Goal: Information Seeking & Learning: Learn about a topic

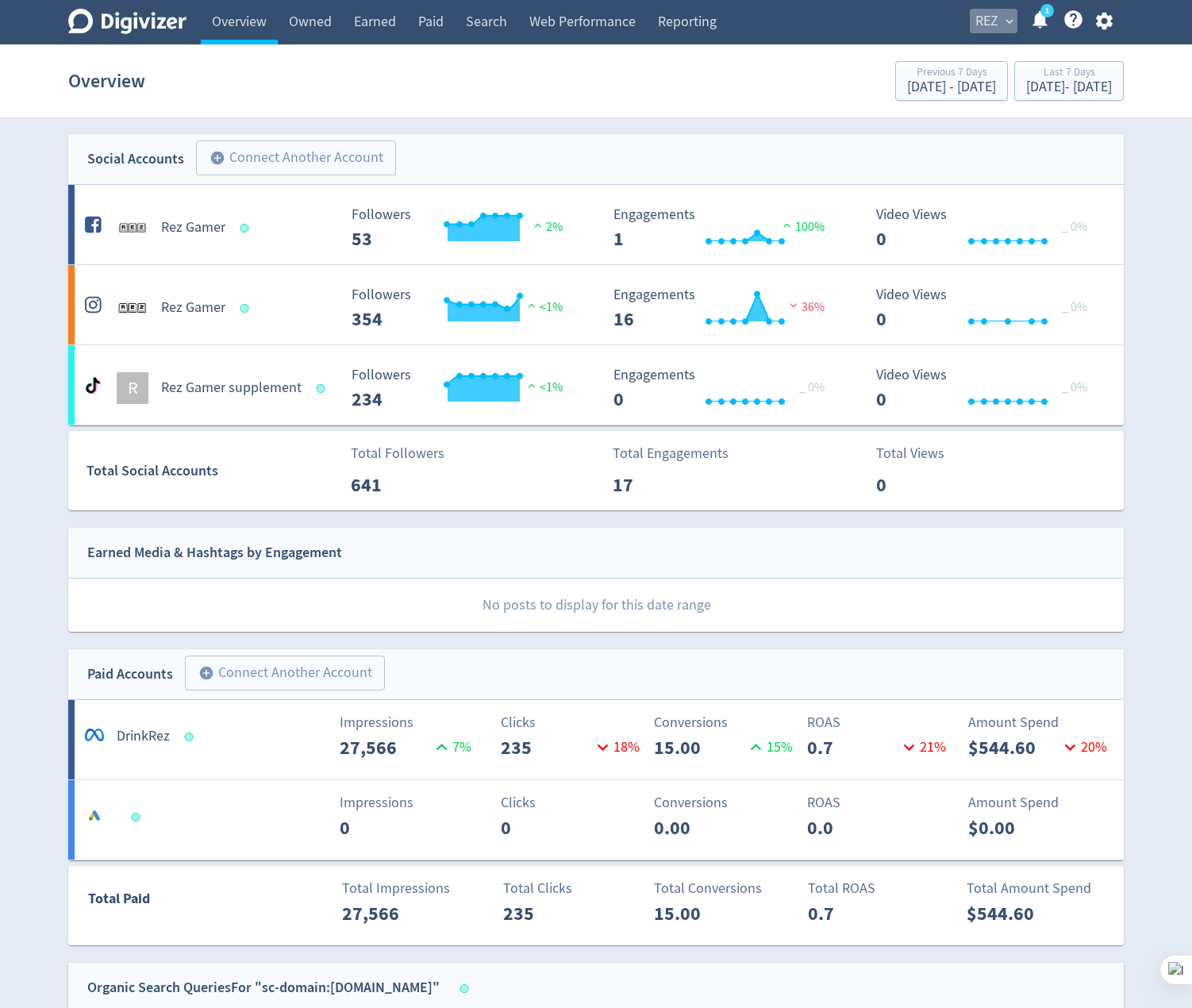
click at [980, 23] on span "REZ" at bounding box center [986, 21] width 23 height 26
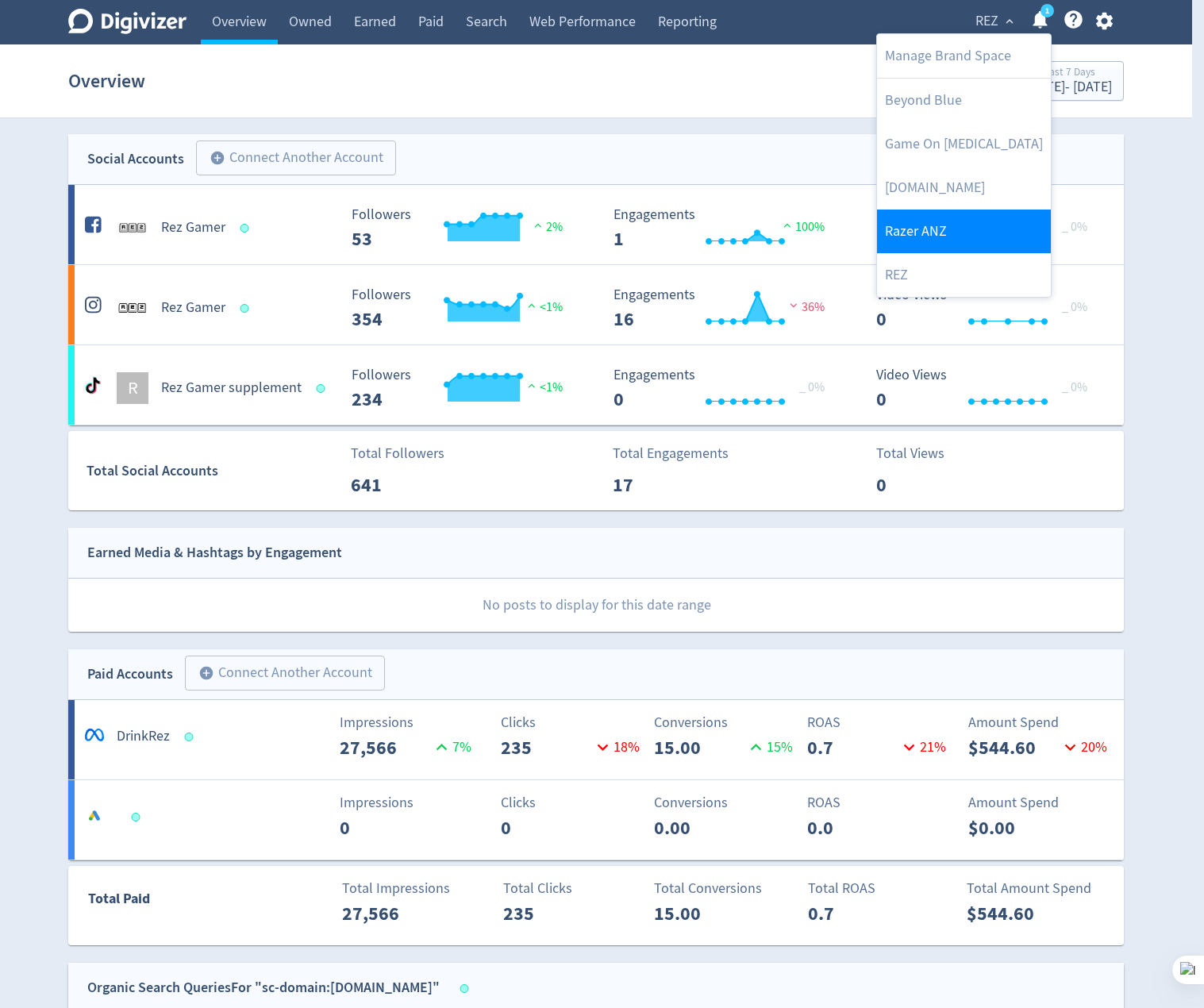
click at [956, 224] on link "Razer ANZ" at bounding box center [964, 231] width 174 height 44
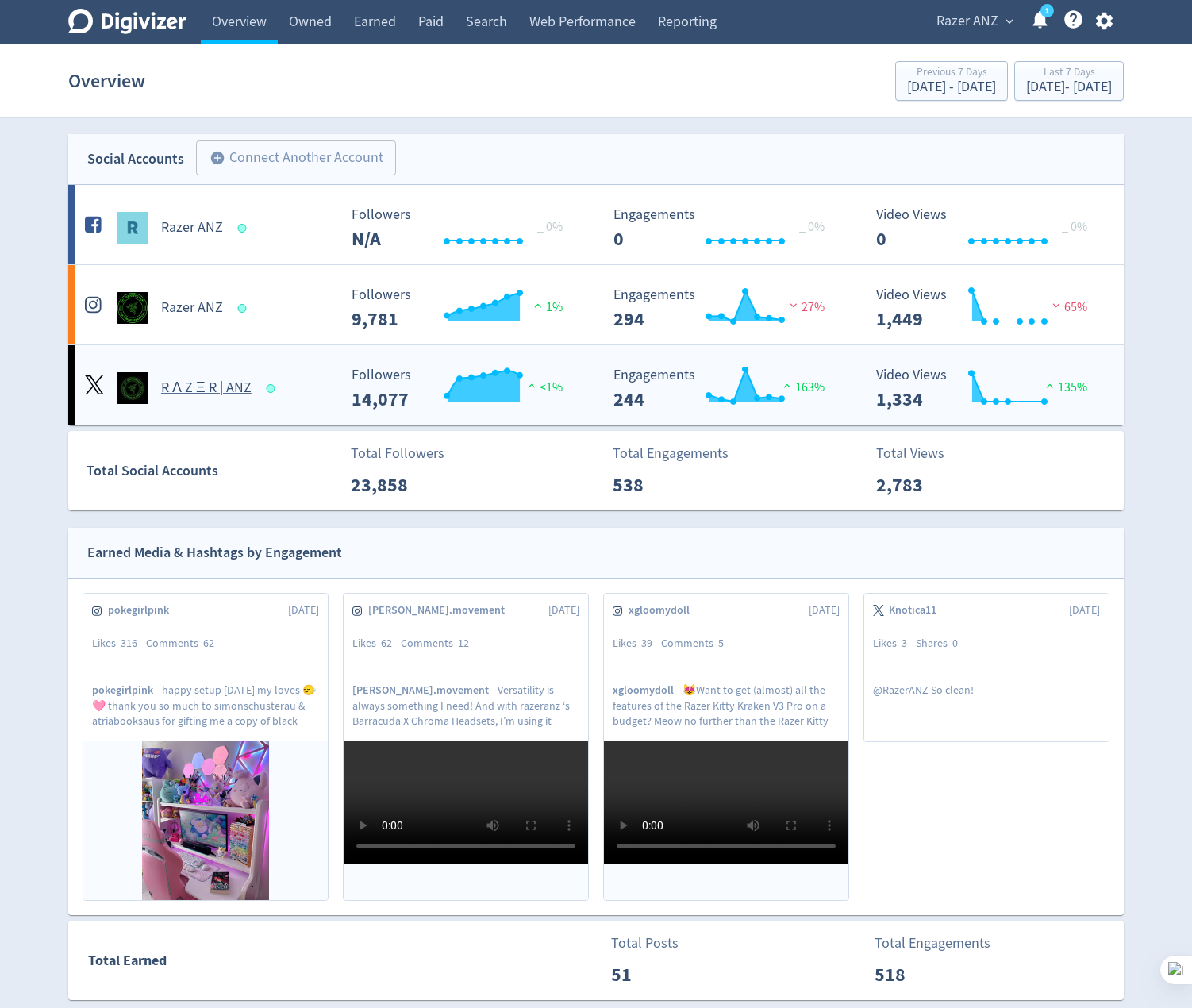
click at [414, 397] on rect "\a Followers\a ---\a" at bounding box center [462, 388] width 238 height 42
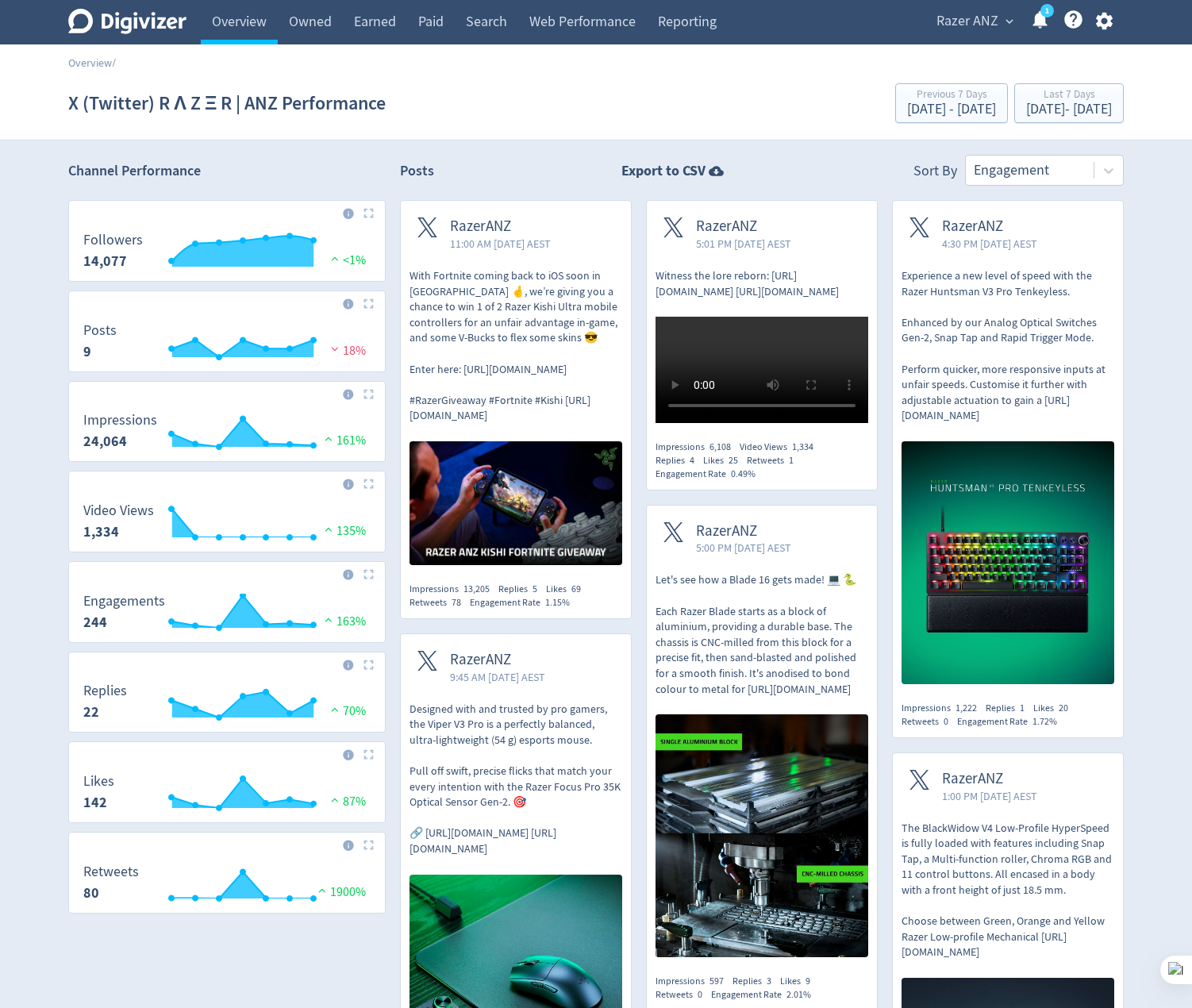
click at [303, 151] on div "Digivizer Logo Mark Digivizer Logo Overview Owned Earned Paid Search Web Perfor…" at bounding box center [596, 789] width 1192 height 1577
click at [482, 169] on div "Posts Export to CSV Sort By Engagement" at bounding box center [762, 170] width 724 height 31
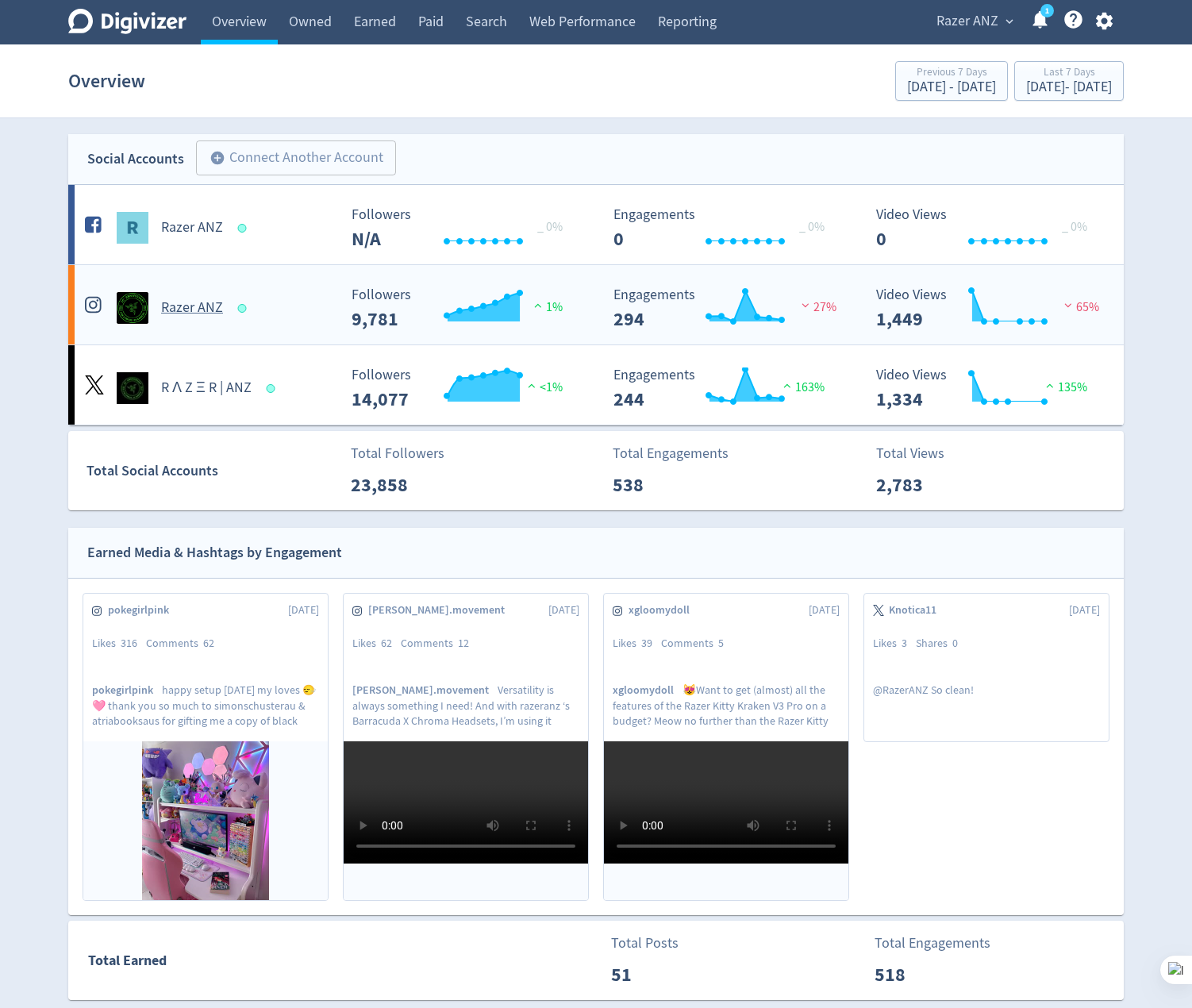
click at [547, 323] on rect "\a Followers\a ---\a" at bounding box center [462, 308] width 238 height 42
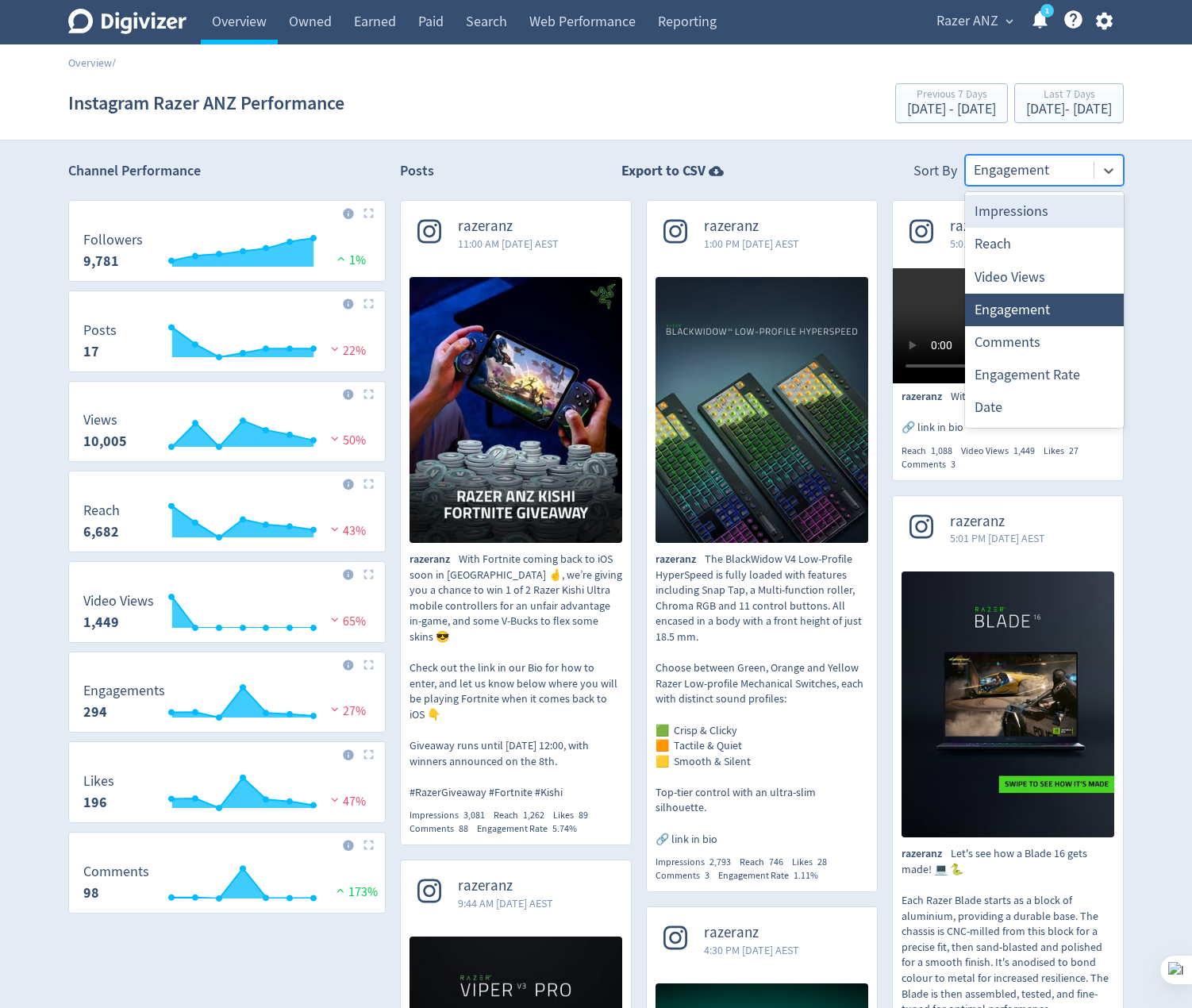
click at [1025, 169] on div at bounding box center [1029, 170] width 112 height 23
click at [1031, 252] on div "Reach" at bounding box center [1044, 244] width 159 height 32
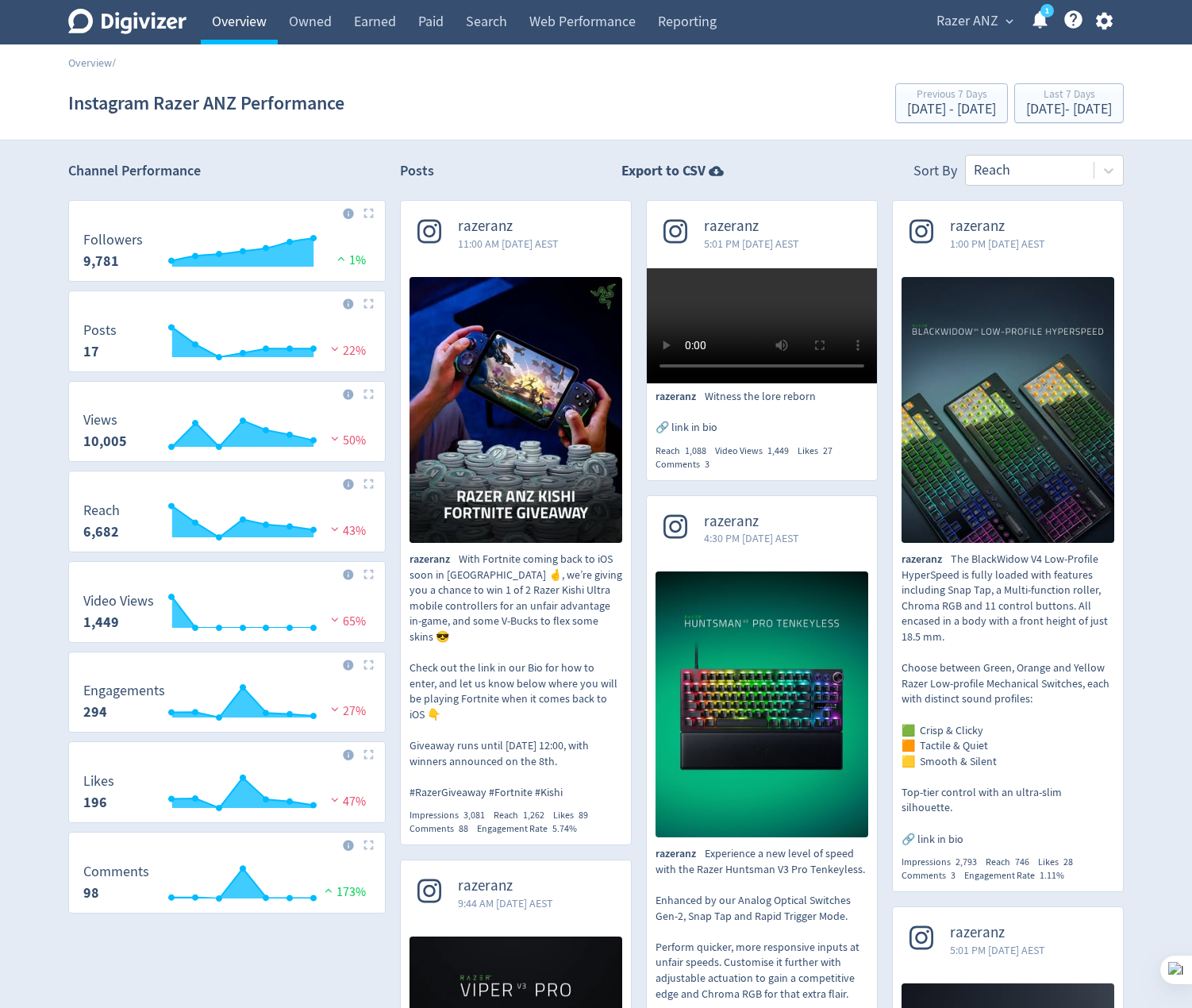
click at [264, 22] on link "Overview" at bounding box center [239, 22] width 77 height 44
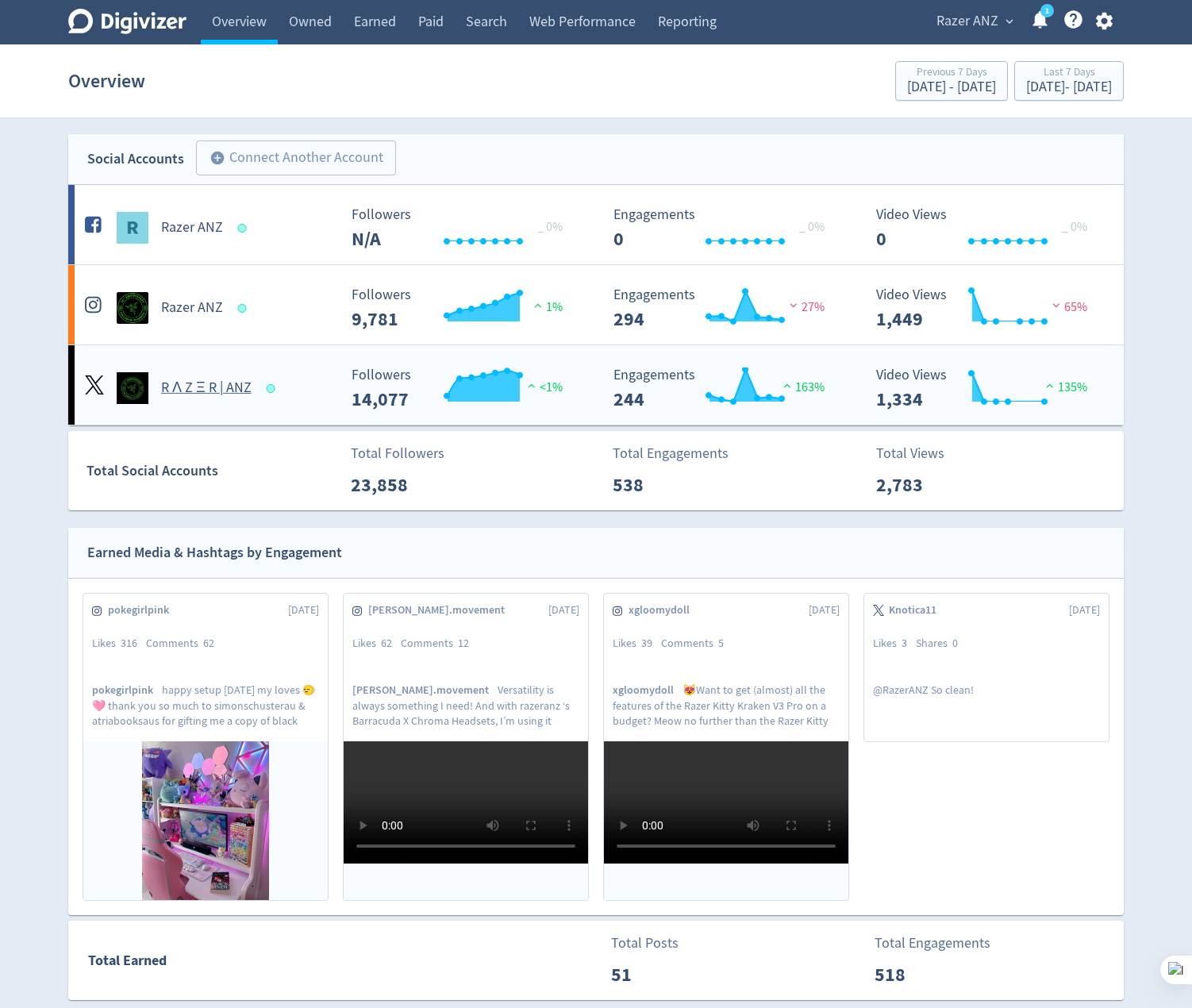
click at [269, 372] on div "R Λ Z Ξ R | ANZ" at bounding box center [209, 387] width 256 height 32
